Goal: Check status

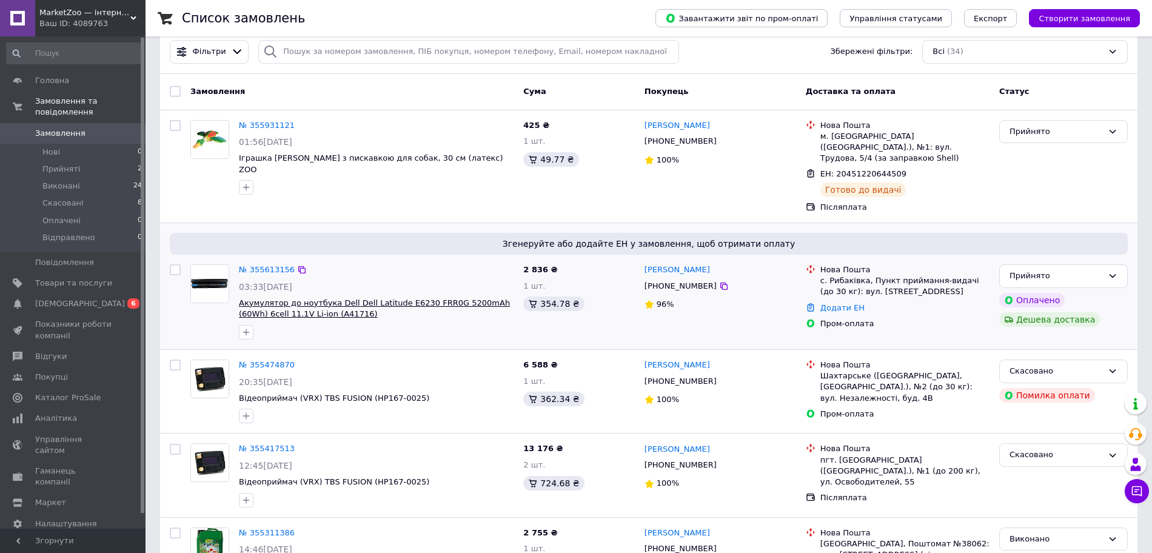
scroll to position [32, 0]
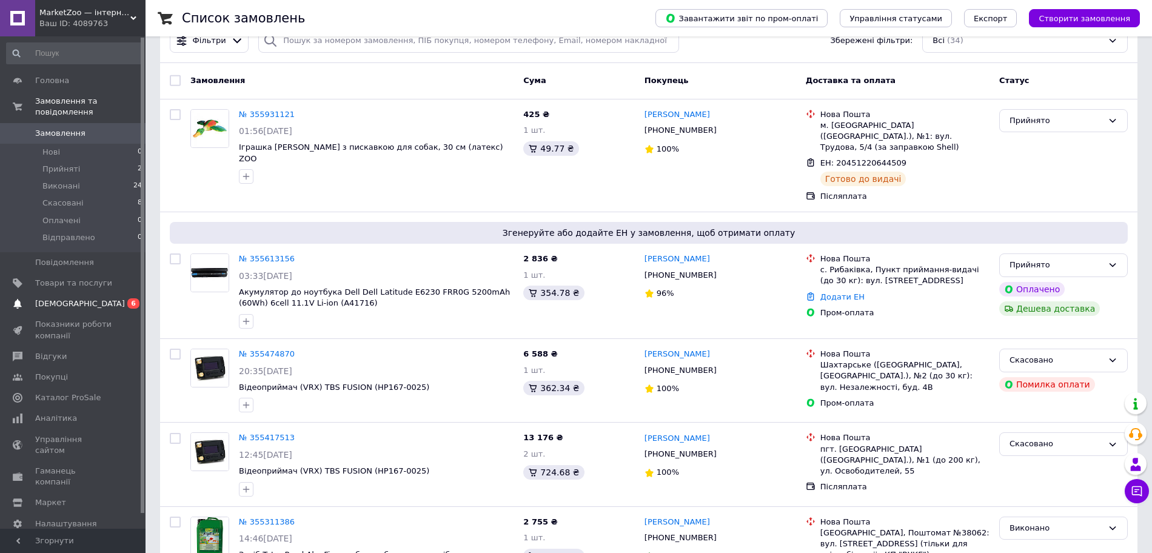
click at [104, 303] on span "[DEMOGRAPHIC_DATA]" at bounding box center [73, 303] width 77 height 11
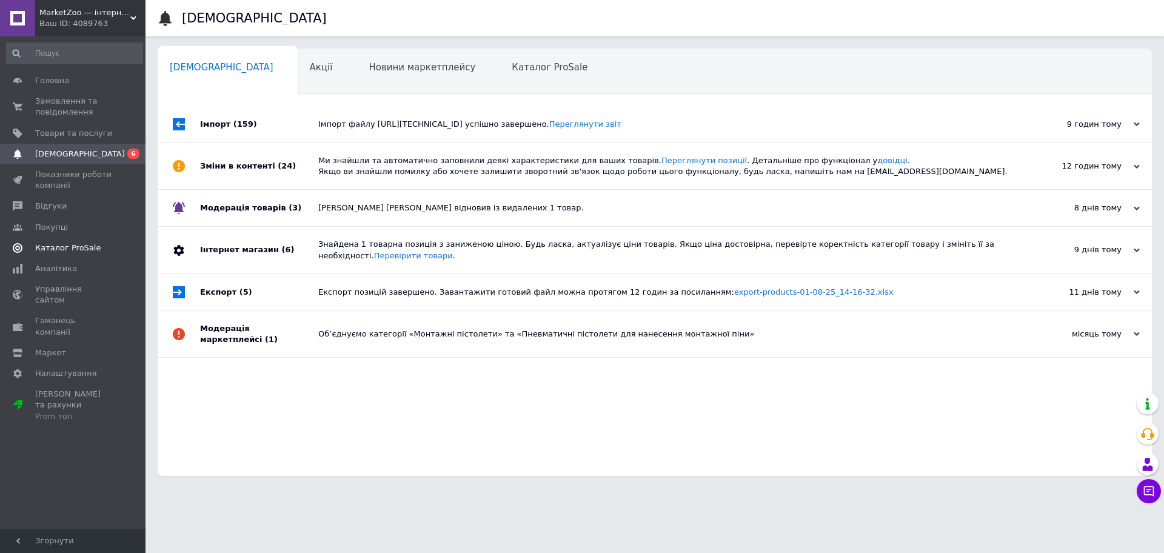
click at [99, 250] on span "Каталог ProSale" at bounding box center [73, 248] width 77 height 11
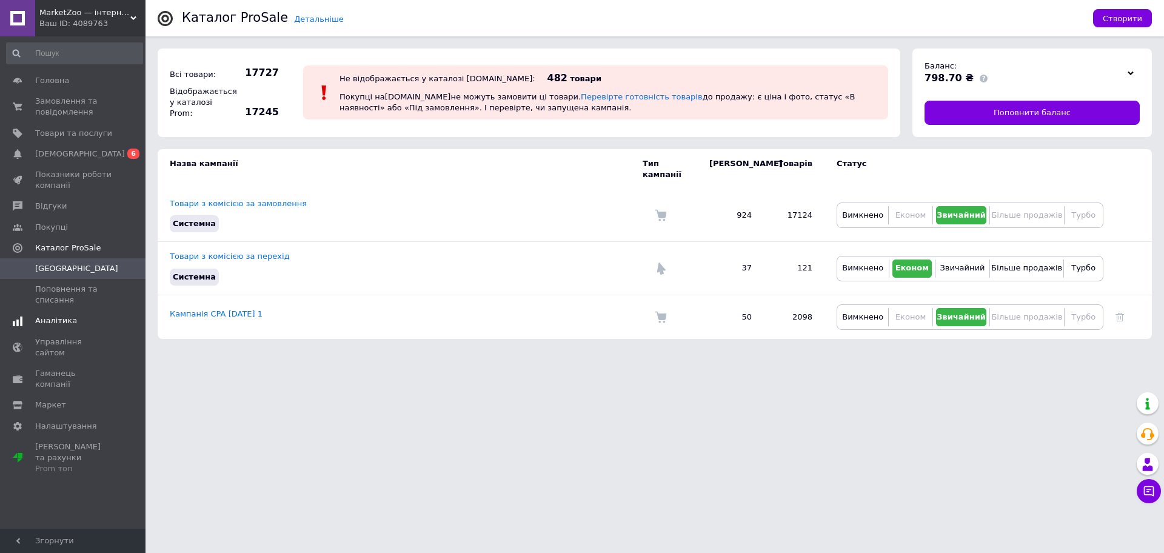
click at [91, 318] on span "Аналітика" at bounding box center [73, 320] width 77 height 11
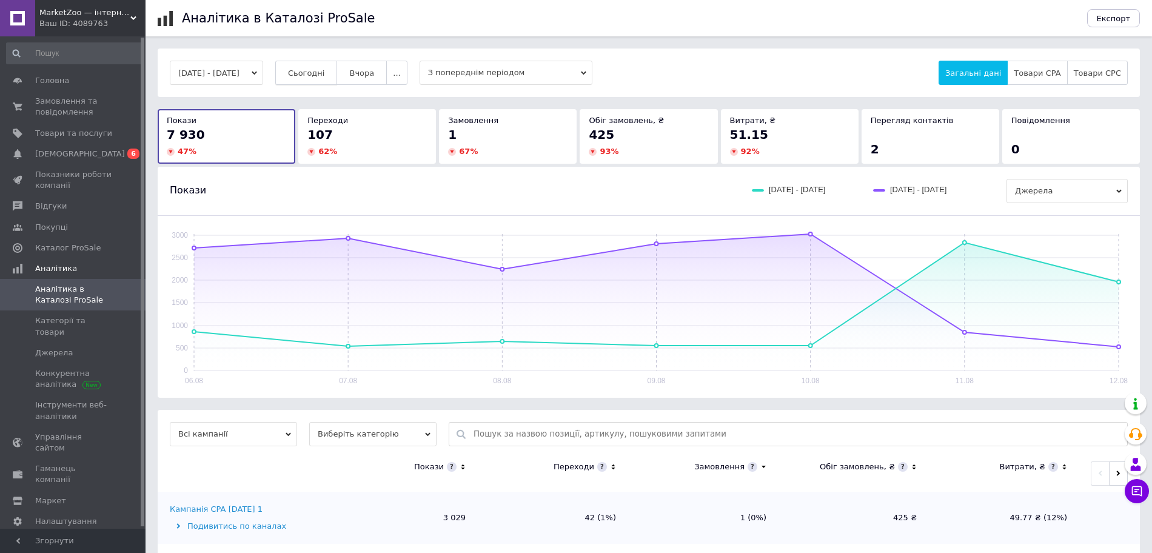
click at [325, 75] on span "Сьогодні" at bounding box center [306, 73] width 37 height 9
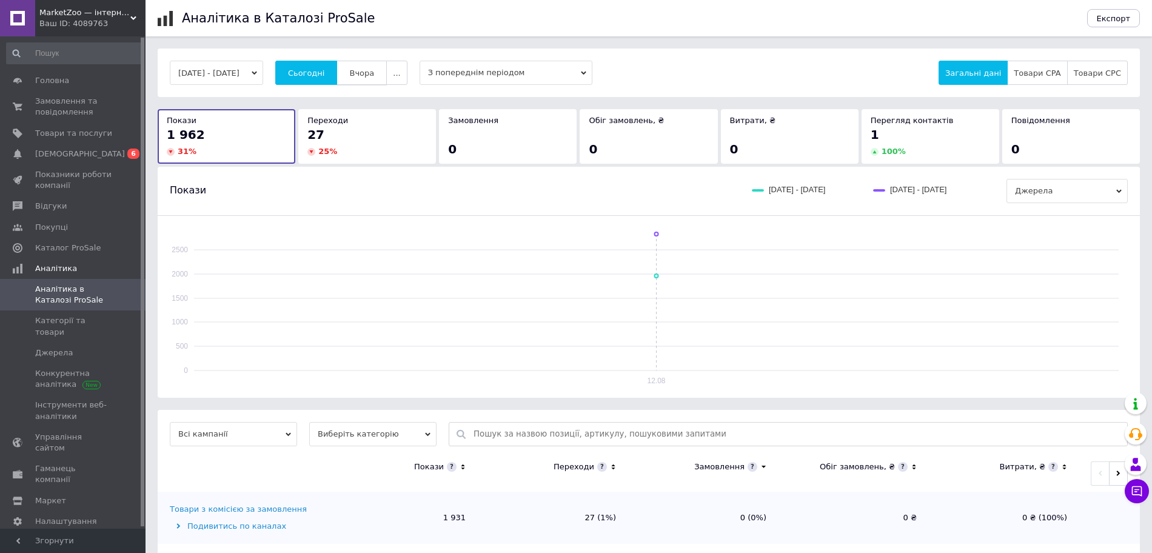
click at [374, 72] on span "Вчора" at bounding box center [361, 73] width 25 height 9
click at [325, 70] on span "Сьогодні" at bounding box center [306, 73] width 37 height 9
